Goal: Information Seeking & Learning: Learn about a topic

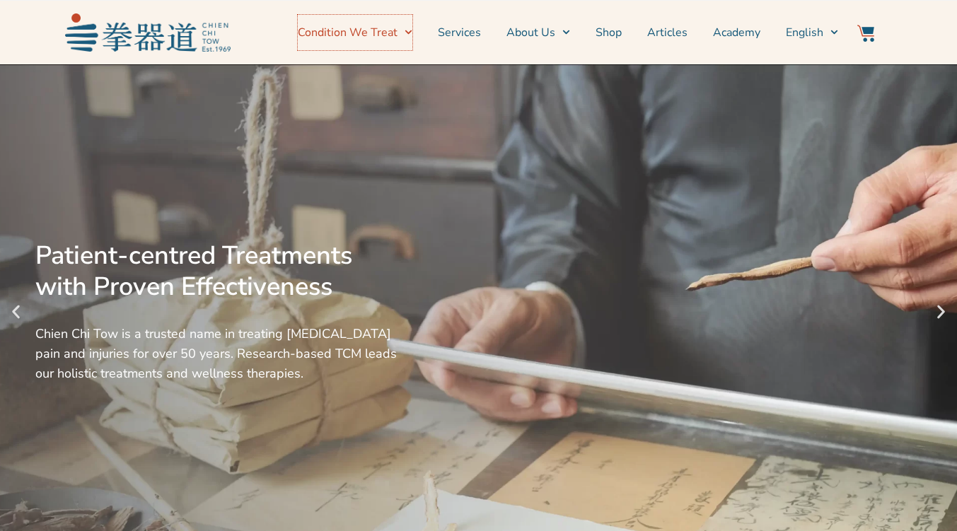
click at [413, 33] on icon "Menu" at bounding box center [409, 32] width 8 height 8
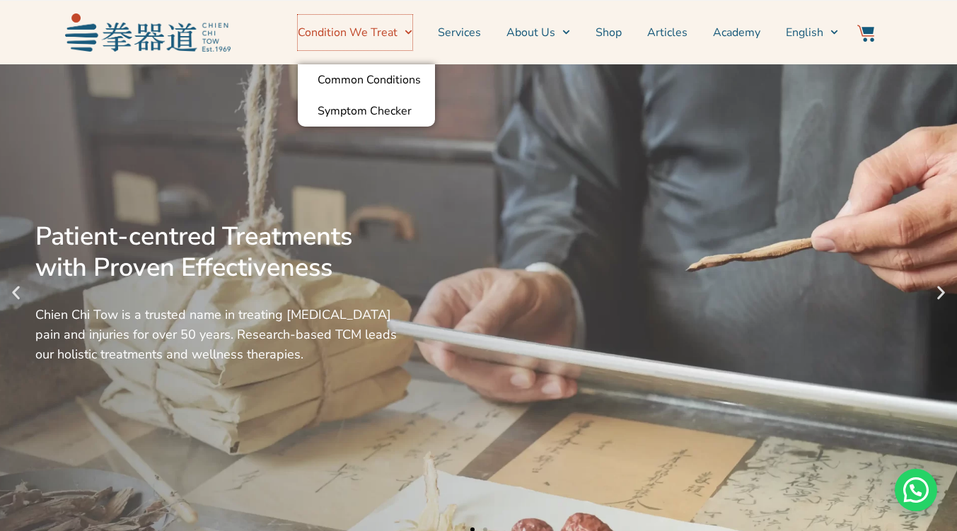
scroll to position [17, 0]
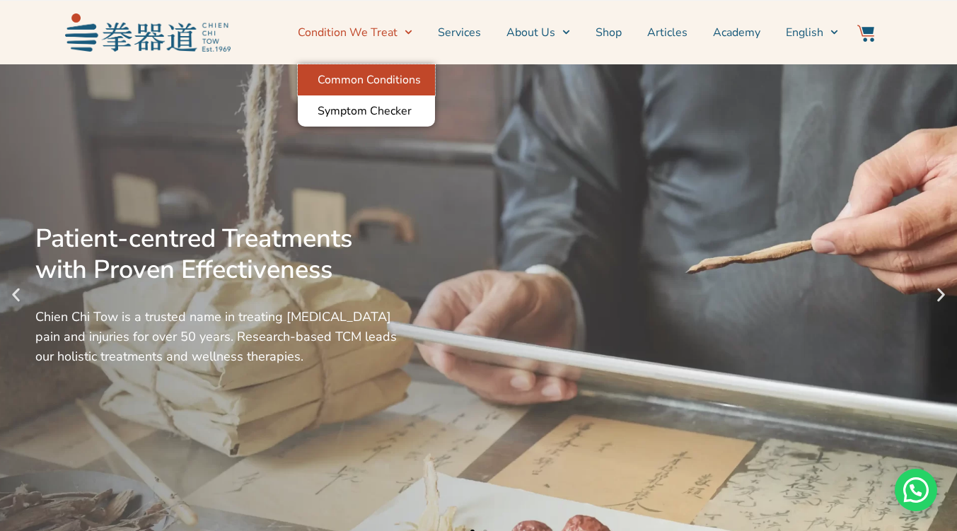
click at [407, 76] on link "Common Conditions" at bounding box center [366, 79] width 137 height 31
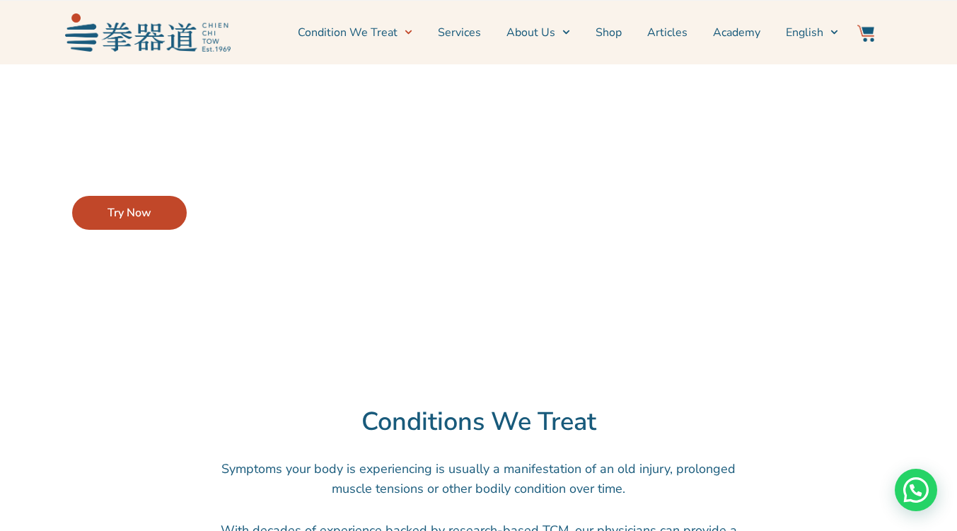
scroll to position [119, 0]
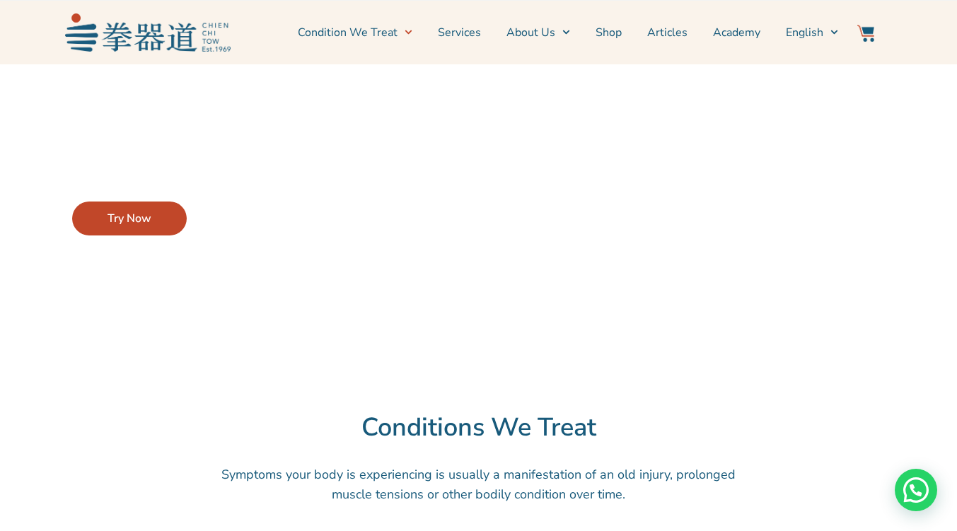
click at [108, 221] on span "Try Now" at bounding box center [130, 218] width 44 height 17
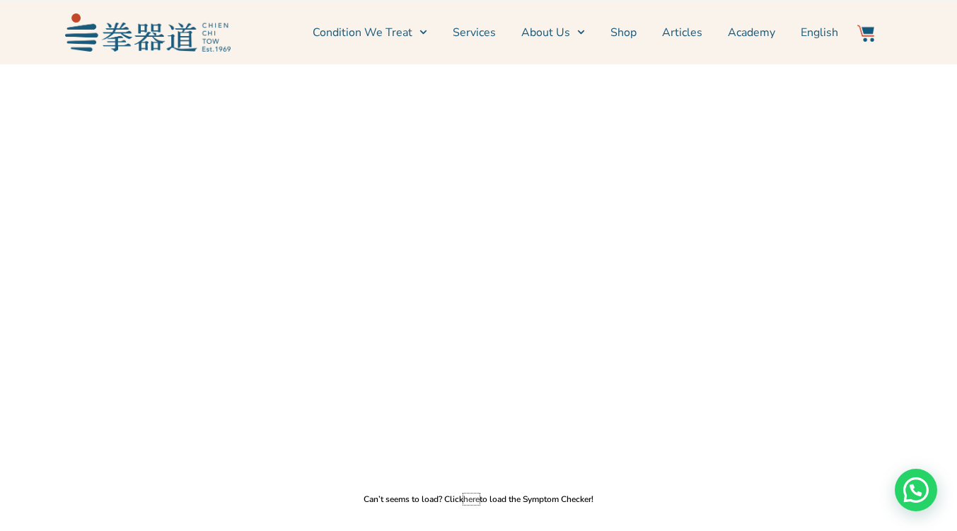
click at [476, 497] on link "here" at bounding box center [471, 499] width 16 height 11
